Goal: Task Accomplishment & Management: Manage account settings

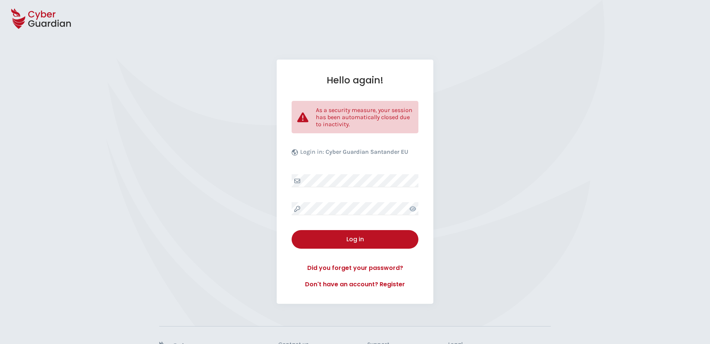
select select "English"
click at [330, 177] on div "Hello again! As a security measure, your session has been automatically closed …" at bounding box center [355, 182] width 157 height 244
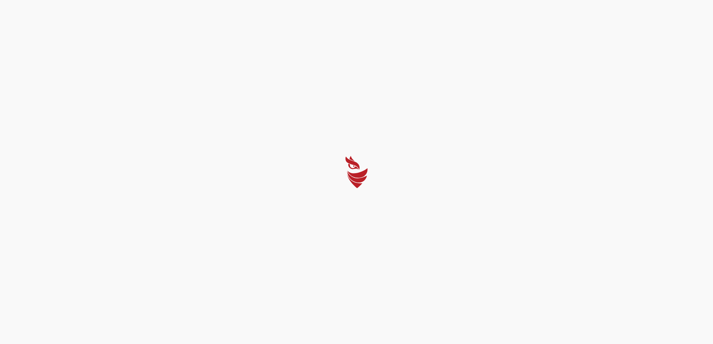
select select "English"
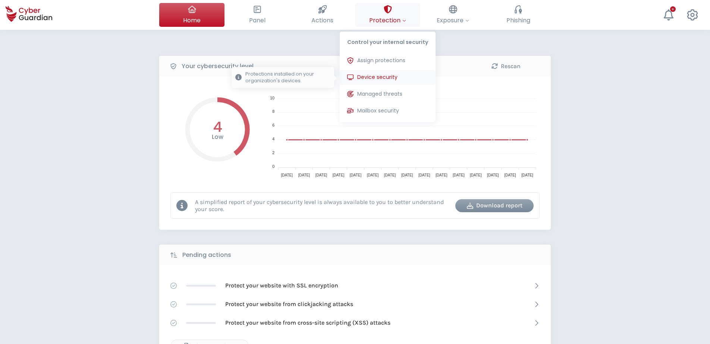
click at [394, 76] on span "Device security" at bounding box center [377, 77] width 40 height 8
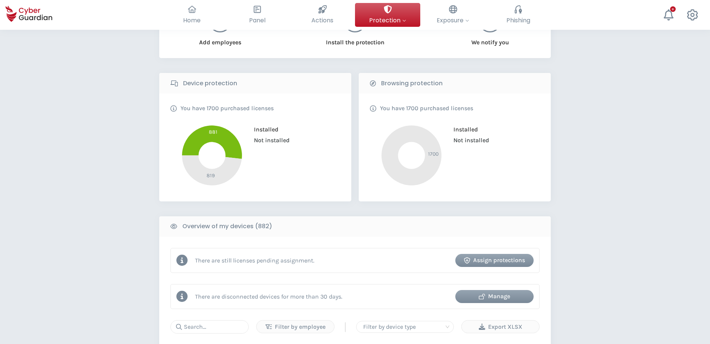
scroll to position [186, 0]
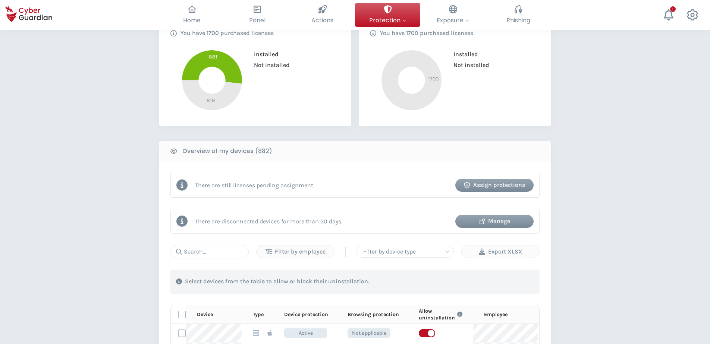
click at [505, 222] on div "Manage" at bounding box center [494, 221] width 67 height 9
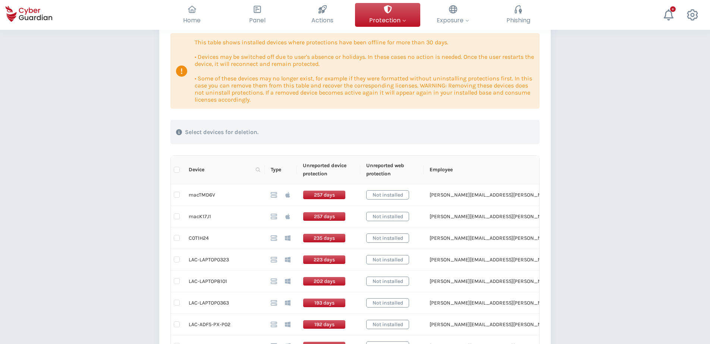
scroll to position [112, 0]
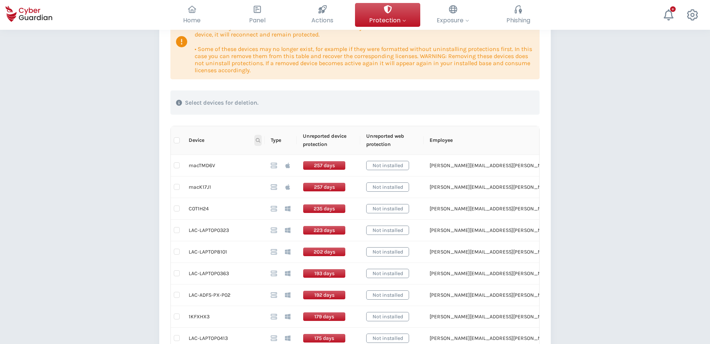
click at [259, 138] on span at bounding box center [257, 140] width 7 height 11
click at [223, 155] on input "text" at bounding box center [221, 157] width 74 height 12
paste input "LAPTOP7000"
click at [250, 170] on span "Search" at bounding box center [247, 170] width 16 height 8
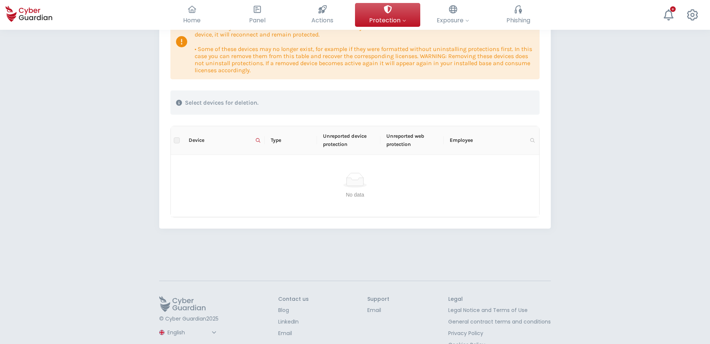
scroll to position [75, 0]
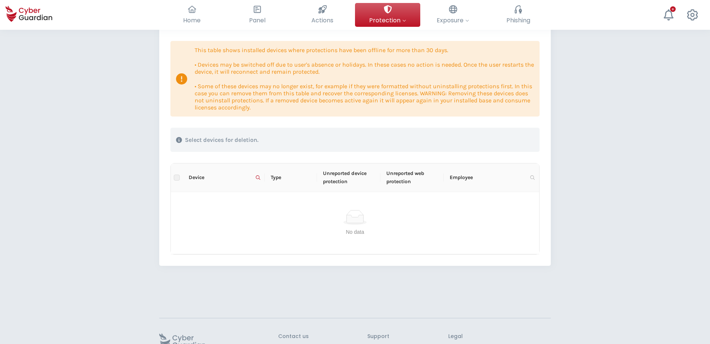
click at [255, 178] on span at bounding box center [257, 177] width 7 height 11
click at [226, 196] on input "LAPTOP7000" at bounding box center [221, 194] width 74 height 12
paste input "C-LAPTOP721"
click at [251, 205] on span "Search" at bounding box center [247, 207] width 16 height 8
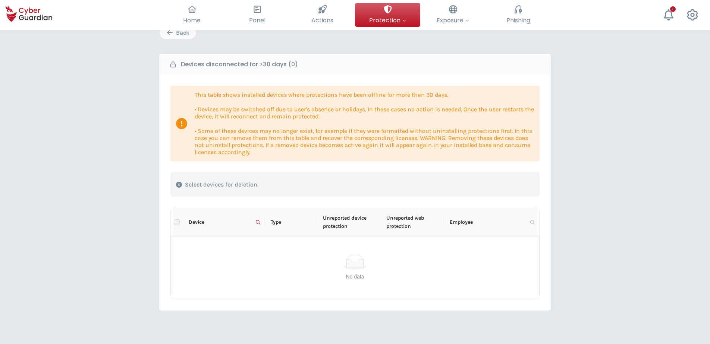
scroll to position [75, 0]
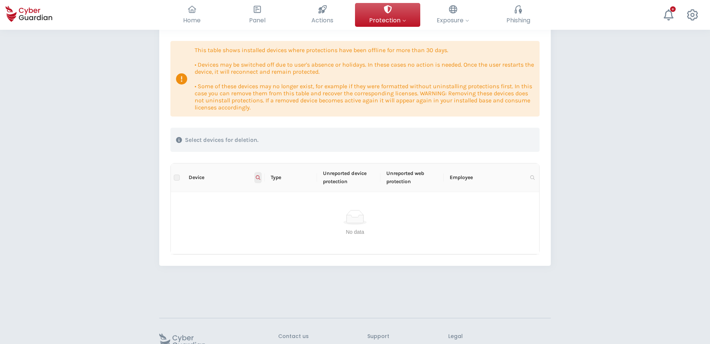
click at [258, 175] on span at bounding box center [257, 177] width 7 height 11
click at [218, 196] on input "LAC-LAPTOP7210" at bounding box center [221, 194] width 74 height 12
paste input "0025"
click at [255, 202] on div "LAC-LAPTOP0025 Reset Search" at bounding box center [221, 200] width 80 height 30
click at [250, 207] on span "Search" at bounding box center [247, 207] width 16 height 8
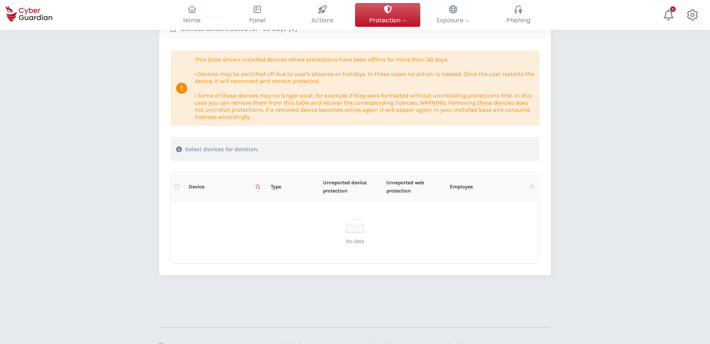
scroll to position [75, 0]
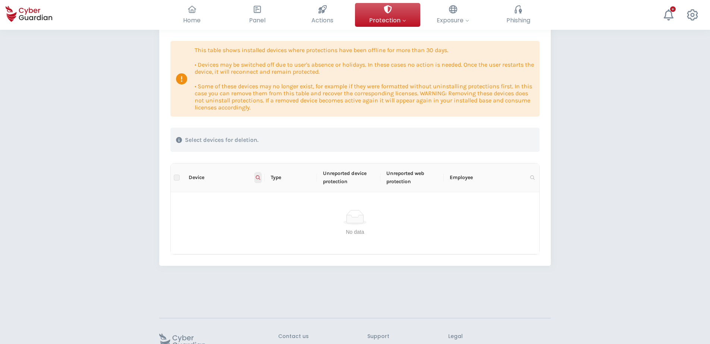
click at [258, 175] on span at bounding box center [257, 177] width 7 height 11
click at [234, 190] on input "LAC-LAPTOP0025" at bounding box center [221, 194] width 74 height 12
paste input "PTOP0421"
type input "LAPTOP0421"
click at [245, 210] on span "Search" at bounding box center [247, 207] width 16 height 8
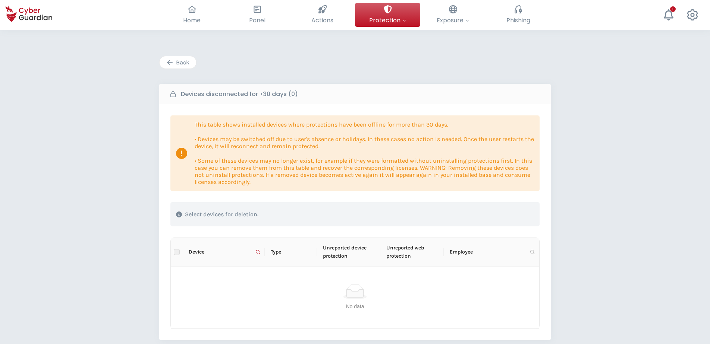
click at [174, 61] on div "Back" at bounding box center [177, 62] width 25 height 9
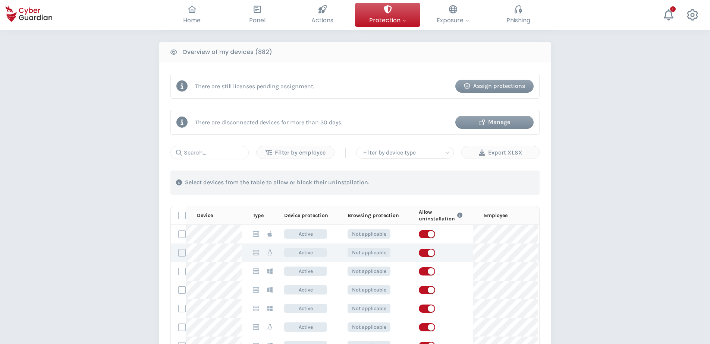
scroll to position [298, 0]
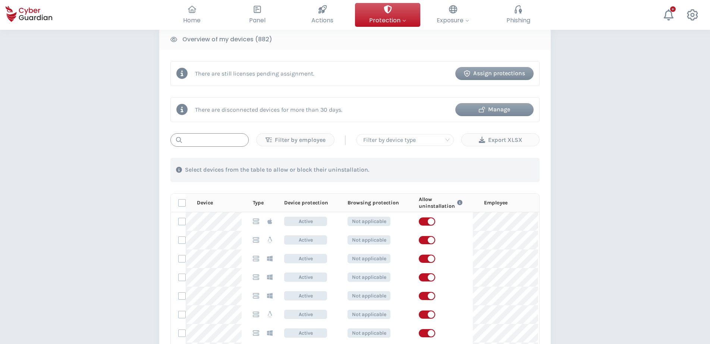
click at [212, 144] on input "text" at bounding box center [209, 139] width 78 height 13
paste input "LAC-LAPTOP7669"
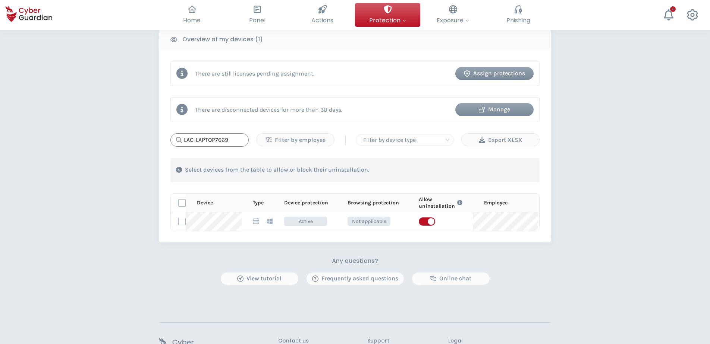
click at [212, 136] on input "LAC-LAPTOP7669" at bounding box center [209, 139] width 78 height 13
paste input "9758"
drag, startPoint x: 206, startPoint y: 148, endPoint x: 215, endPoint y: 139, distance: 13.4
click at [209, 146] on div "LAC-LAPTOP9758 Filter by employee | Filter by device type Export XLSX 1 . With …" at bounding box center [354, 181] width 369 height 97
click at [217, 136] on input "LAC-LAPTOP9758" at bounding box center [209, 139] width 78 height 13
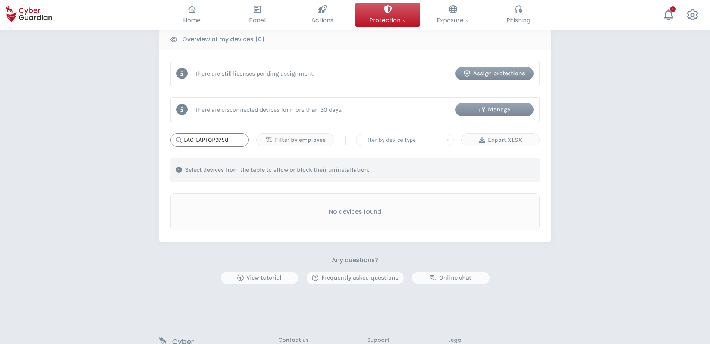
paste input "IDM-IQ-T01"
type input "LAC-IDM-IQ-T01"
drag, startPoint x: 231, startPoint y: 142, endPoint x: 97, endPoint y: 128, distance: 134.5
click at [97, 128] on div "PROTECTION > Device security How does it work? Add employees Install the protec…" at bounding box center [355, 66] width 710 height 669
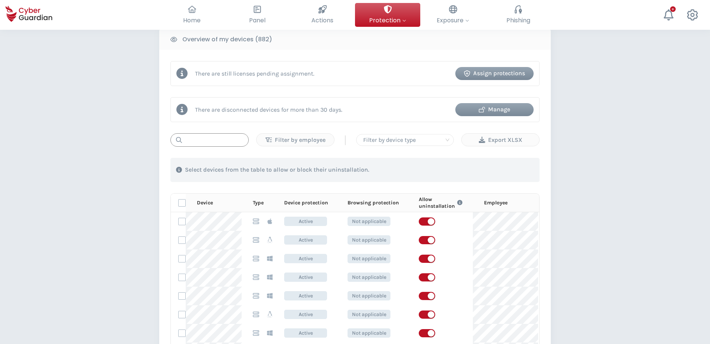
click at [223, 140] on input "text" at bounding box center [209, 139] width 78 height 13
paste input "LAPTOP7000"
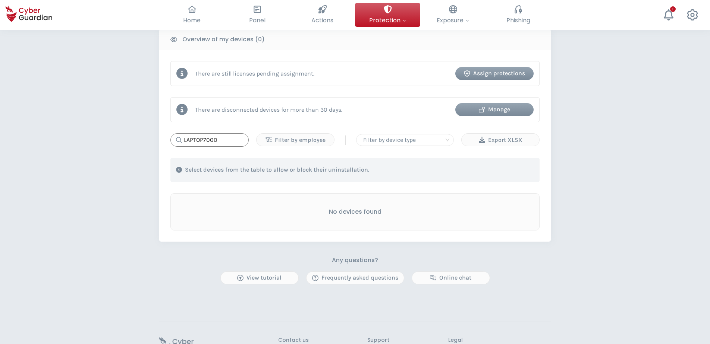
click at [227, 138] on input "LAPTOP7000" at bounding box center [209, 139] width 78 height 13
paste input "166Q8S3"
click at [236, 136] on input "166Q8S3" at bounding box center [209, 139] width 78 height 13
paste input "LAC-LAPTOP0429"
type input "LAC-LAPTOP0429"
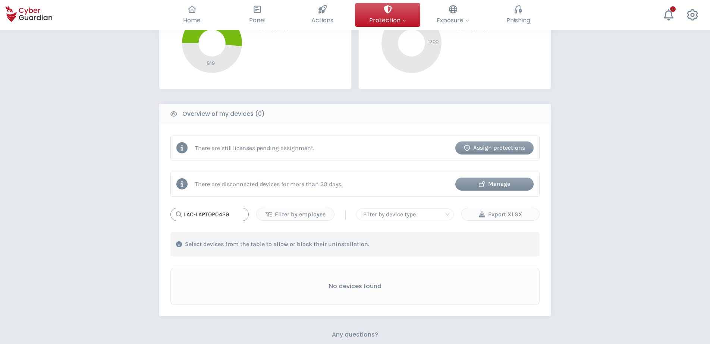
scroll to position [149, 0]
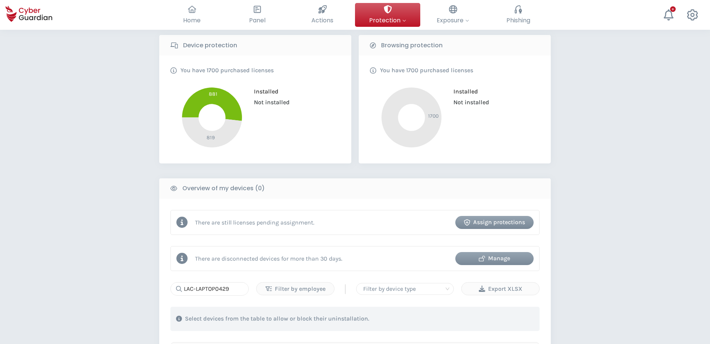
click at [499, 259] on div "Manage" at bounding box center [494, 258] width 67 height 9
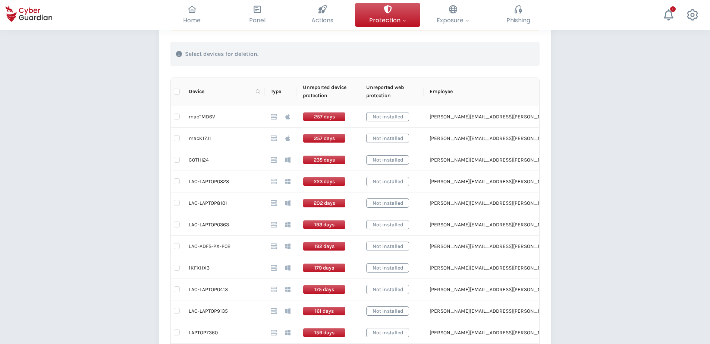
scroll to position [149, 0]
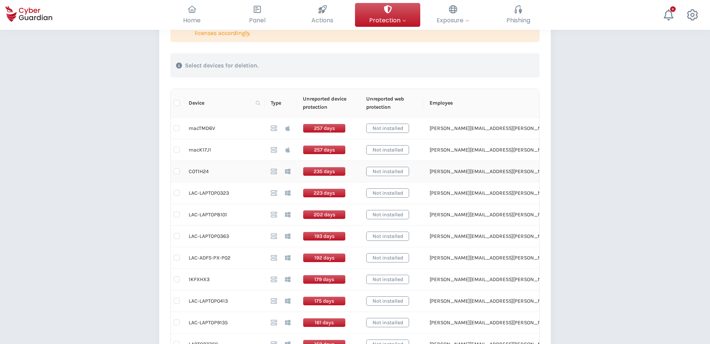
click at [198, 171] on td "C0T1H24" at bounding box center [224, 172] width 82 height 22
drag, startPoint x: 198, startPoint y: 171, endPoint x: 209, endPoint y: 195, distance: 25.8
click at [209, 195] on td "LAC-LAPTOP0323" at bounding box center [224, 194] width 82 height 22
drag, startPoint x: 216, startPoint y: 193, endPoint x: 185, endPoint y: 198, distance: 31.3
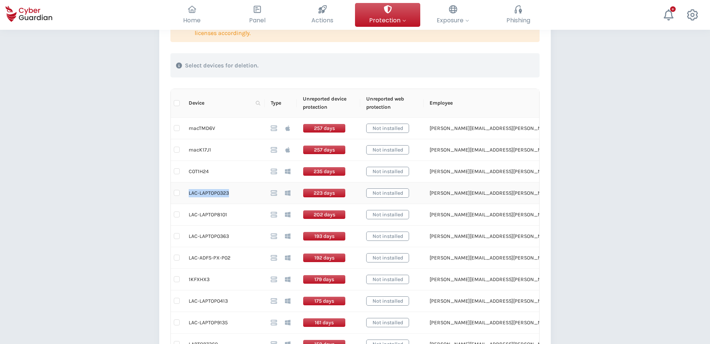
click at [185, 198] on td "LAC-LAPTOP0323" at bounding box center [224, 194] width 82 height 22
copy td "LAC-LAPTOP0323"
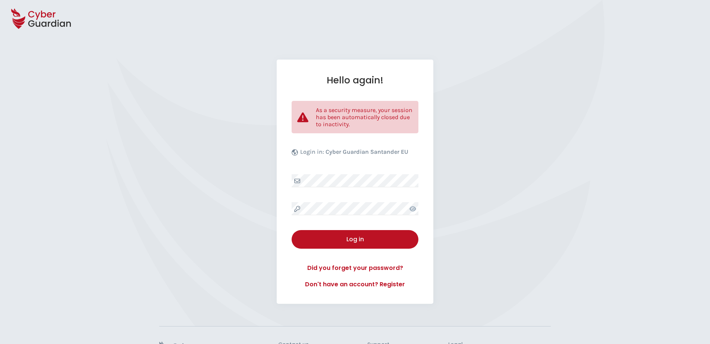
select select "English"
